Goal: Task Accomplishment & Management: Manage account settings

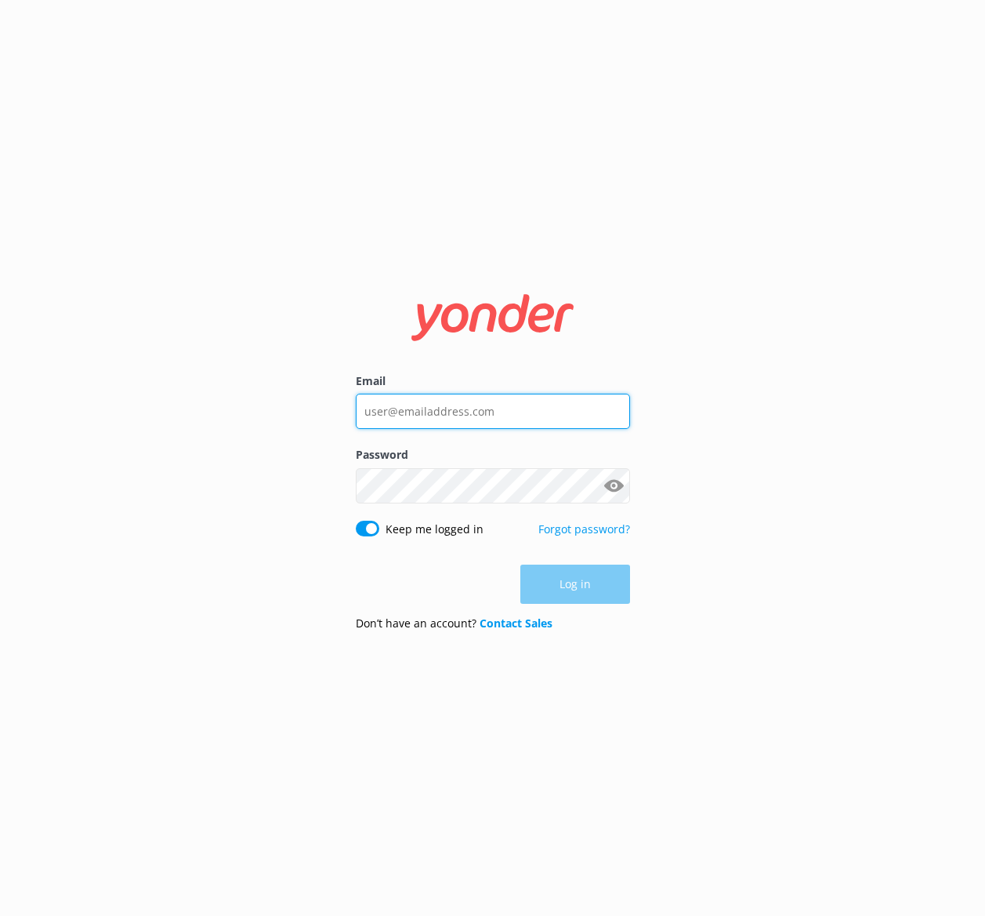
click at [460, 398] on input "Email" at bounding box center [493, 411] width 274 height 35
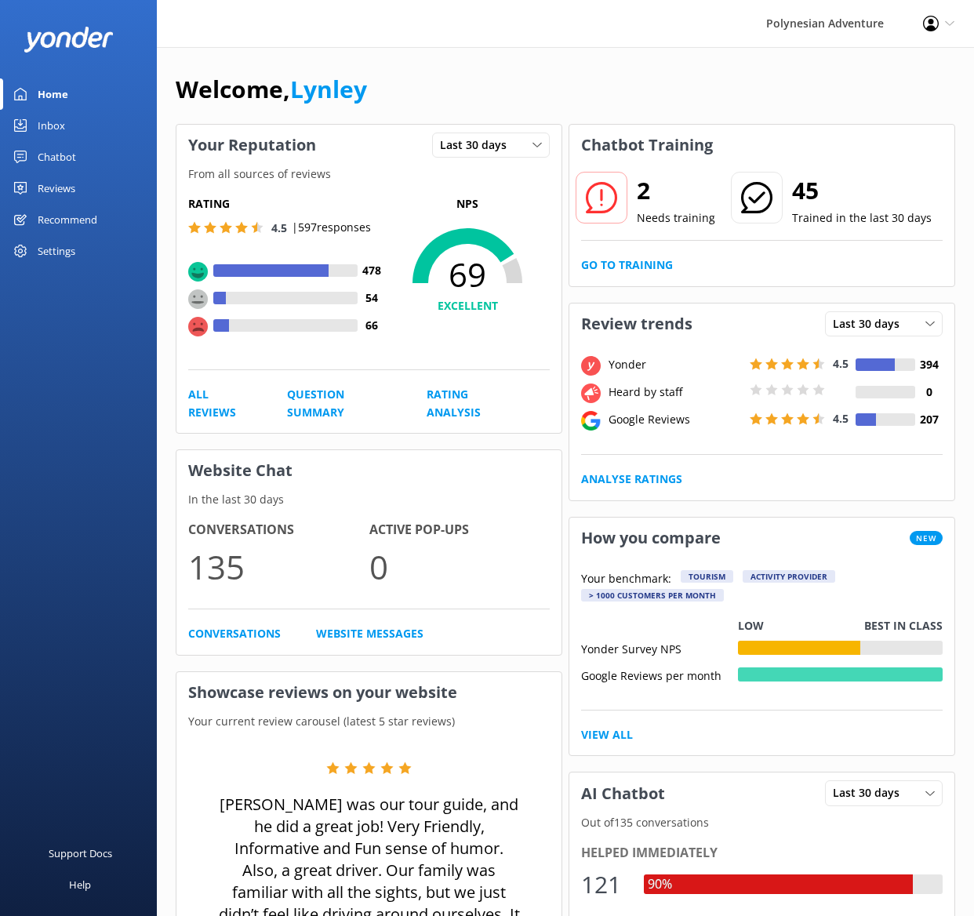
click at [34, 183] on link "Reviews" at bounding box center [78, 187] width 157 height 31
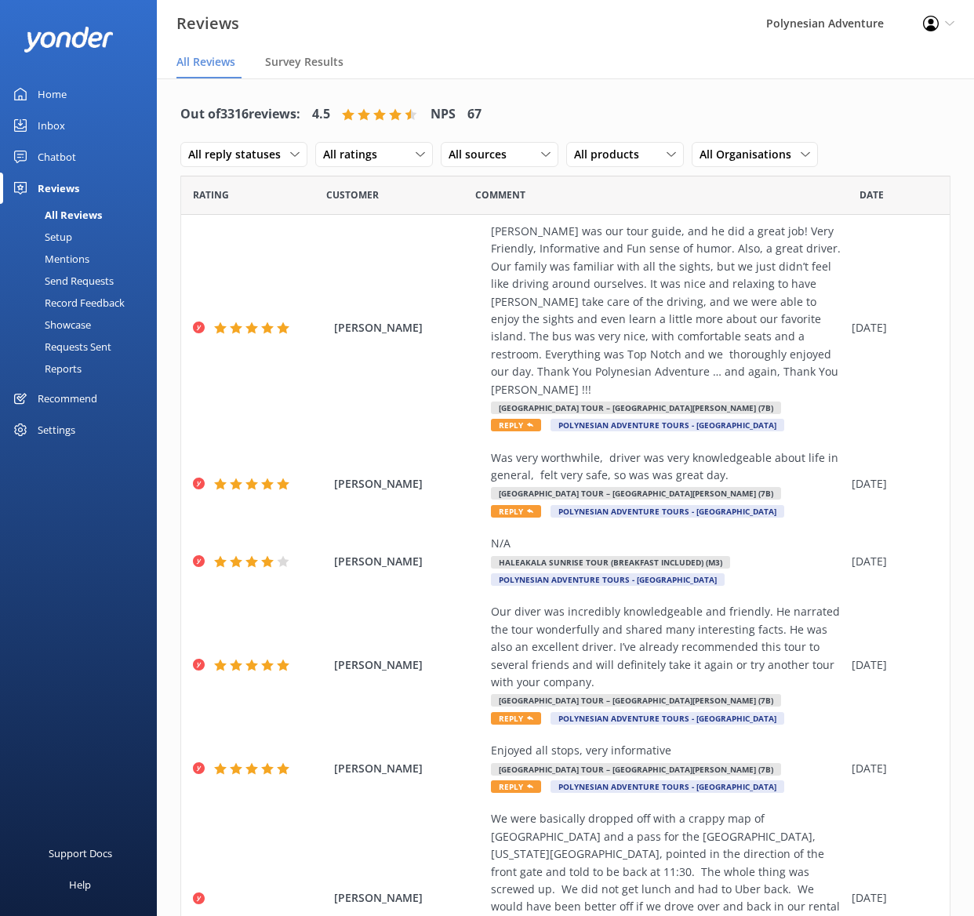
click at [540, 103] on div "Out of 3316 reviews: 4.5 NPS 67 All reply statuses All reply statuses Needs a r…" at bounding box center [565, 135] width 770 height 82
click at [517, 158] on div "All sources" at bounding box center [499, 154] width 110 height 17
click at [491, 215] on div "Yonder survey" at bounding box center [507, 219] width 88 height 16
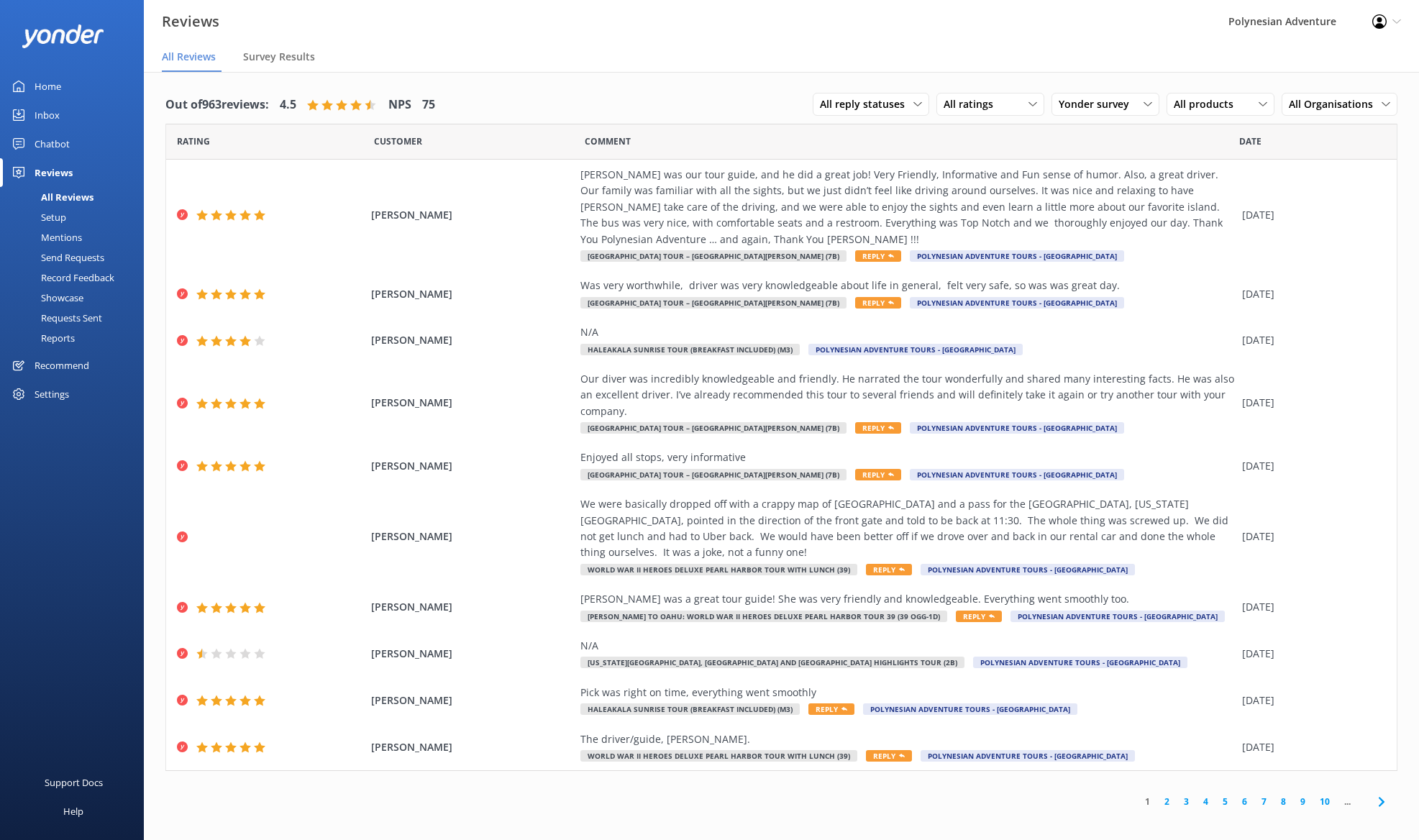
click at [50, 82] on div "Home" at bounding box center [48, 85] width 27 height 28
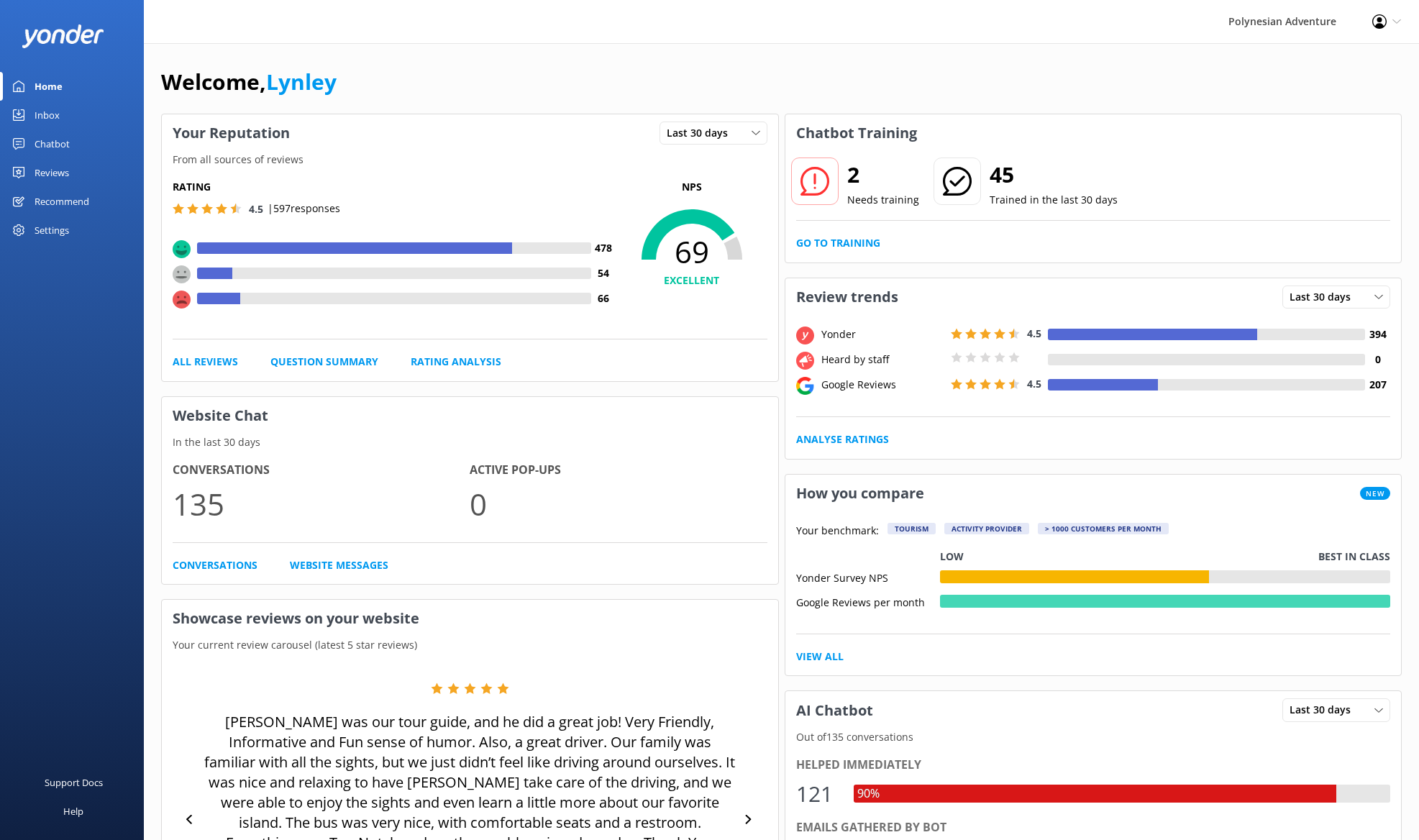
click at [41, 167] on div "Reviews" at bounding box center [52, 171] width 35 height 28
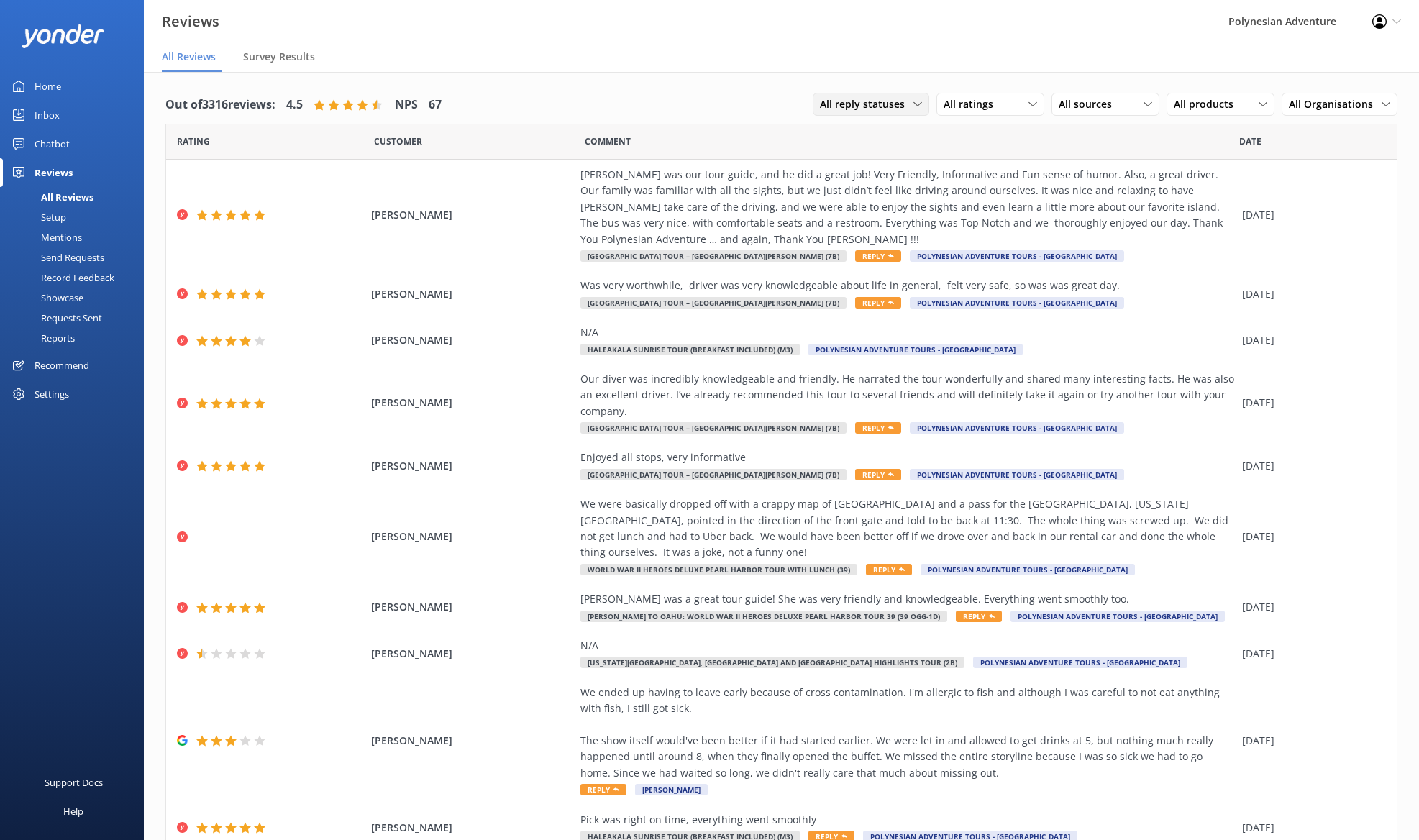
click at [853, 105] on span "All reply statuses" at bounding box center [867, 104] width 94 height 16
click at [853, 159] on div "Needs a reply" at bounding box center [848, 163] width 55 height 15
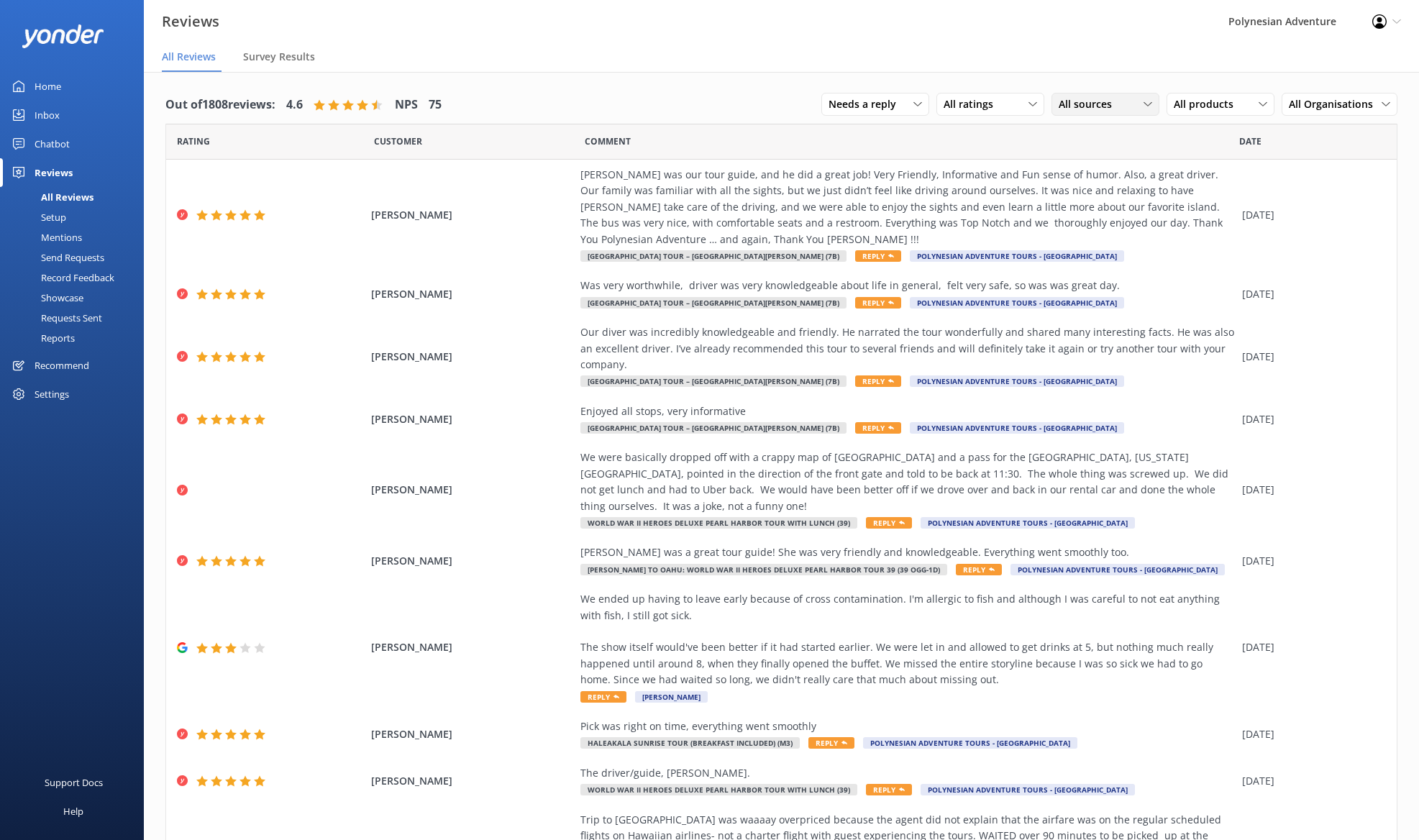
click at [924, 108] on div "All sources" at bounding box center [1105, 104] width 101 height 16
click at [924, 171] on link "Yonder survey" at bounding box center [1116, 162] width 128 height 28
